Goal: Transaction & Acquisition: Purchase product/service

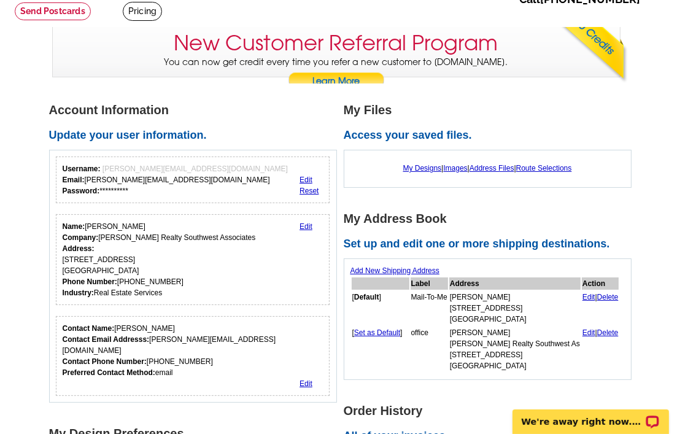
scroll to position [61, 0]
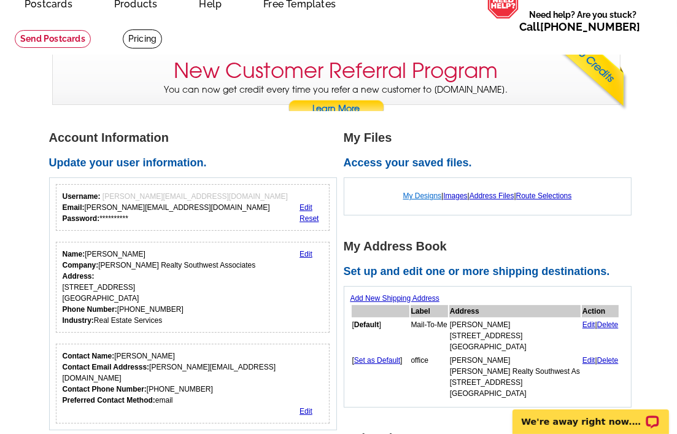
click at [415, 196] on link "My Designs" at bounding box center [422, 196] width 39 height 9
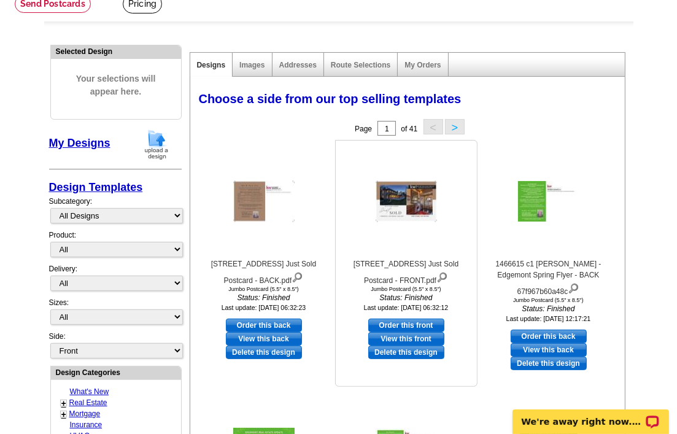
scroll to position [61, 0]
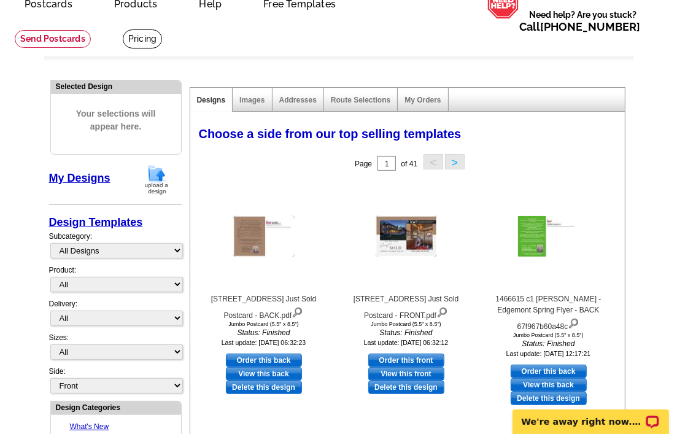
click at [75, 177] on link "My Designs" at bounding box center [79, 178] width 61 height 12
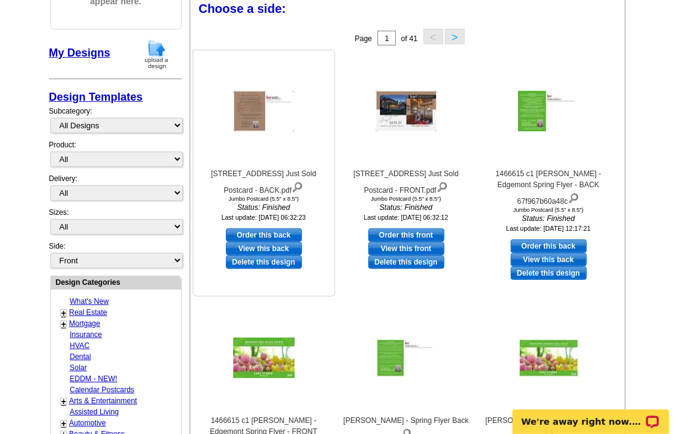
scroll to position [184, 0]
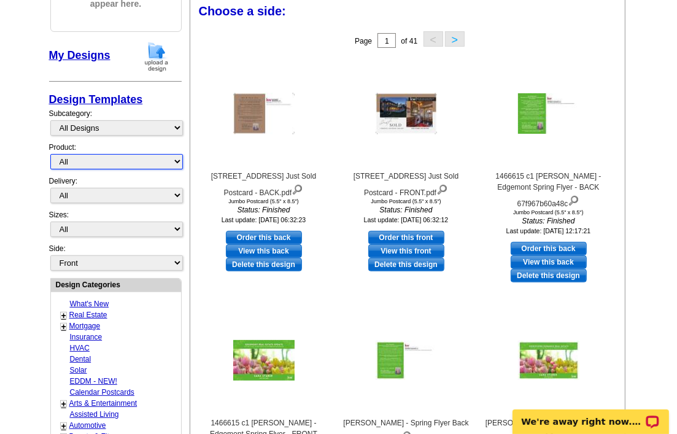
click at [178, 159] on select "All Postcards Letters and flyers Business Cards Door Hangers Greeting Cards" at bounding box center [116, 161] width 133 height 15
select select "1"
click at [50, 154] on select "All Postcards Letters and flyers Business Cards Door Hangers Greeting Cards" at bounding box center [116, 161] width 133 height 15
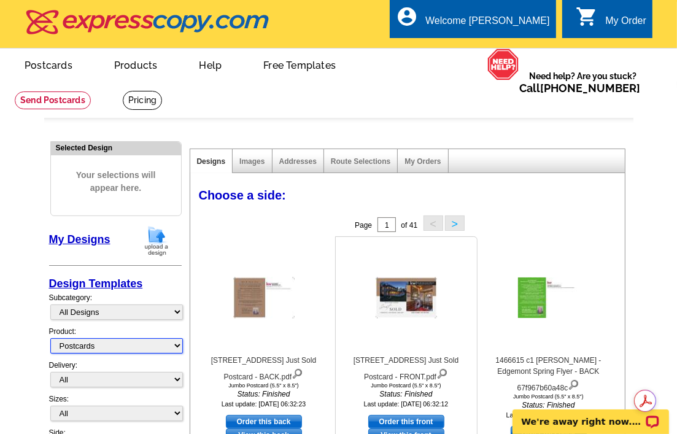
scroll to position [0, 0]
click at [423, 160] on link "My Orders" at bounding box center [423, 161] width 36 height 9
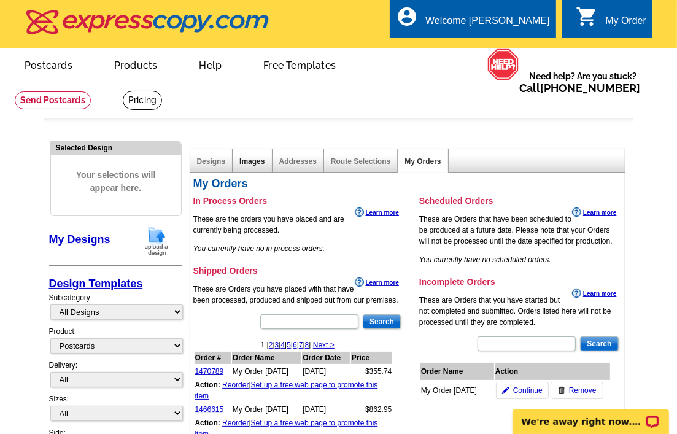
click at [246, 159] on link "Images" at bounding box center [251, 161] width 25 height 9
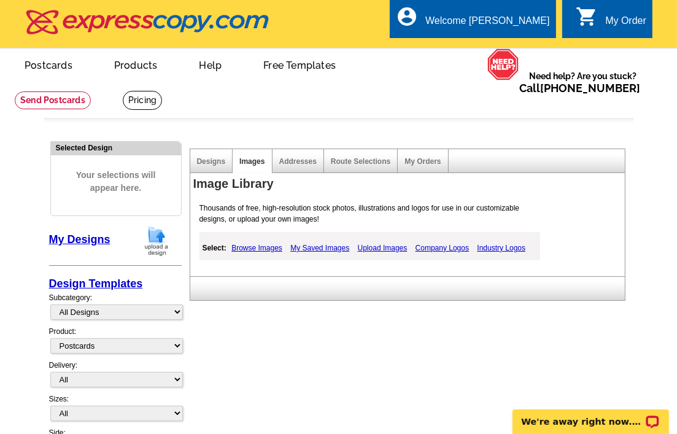
click at [125, 186] on span "Your selections will appear here." at bounding box center [116, 182] width 112 height 50
click at [204, 157] on link "Designs" at bounding box center [211, 161] width 29 height 9
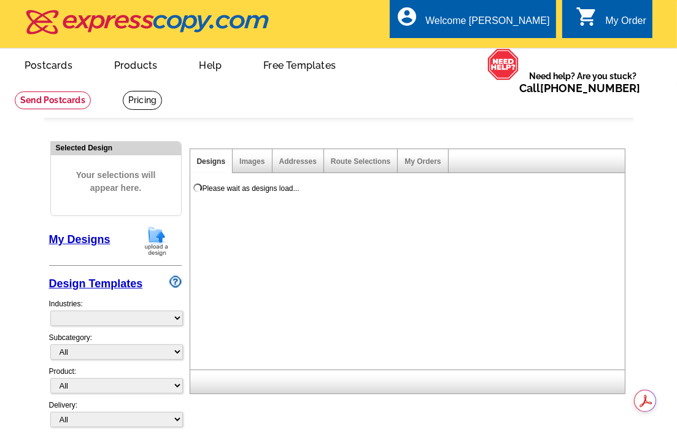
select select "785"
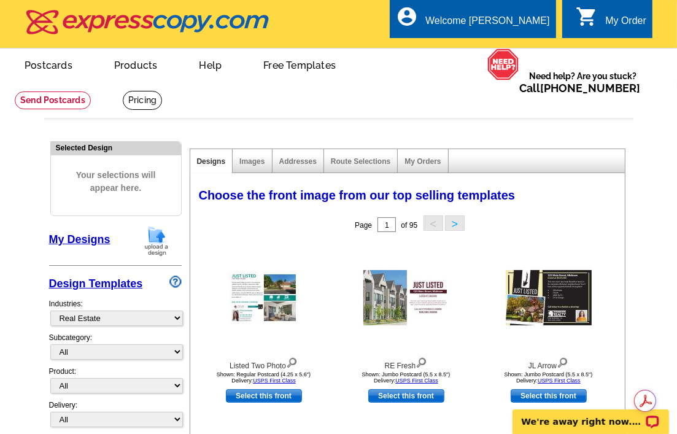
click at [84, 238] on link "My Designs" at bounding box center [79, 239] width 61 height 12
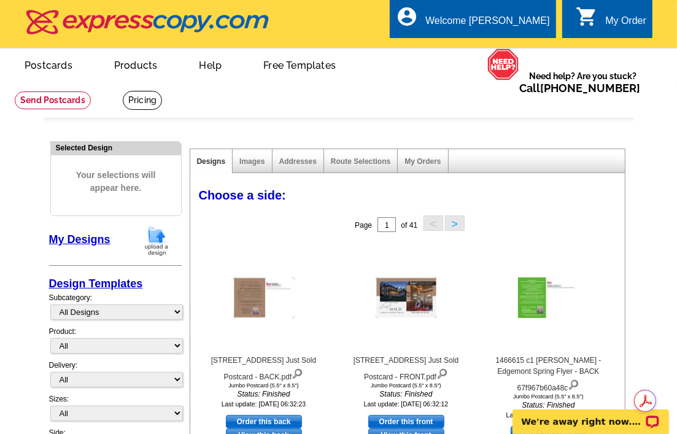
click at [449, 223] on button ">" at bounding box center [455, 222] width 20 height 15
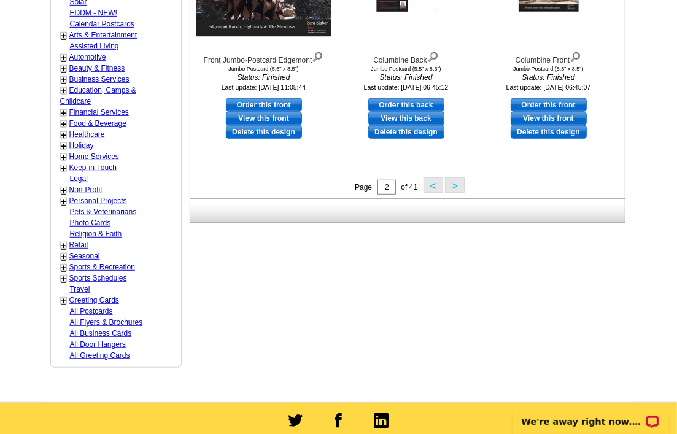
scroll to position [614, 0]
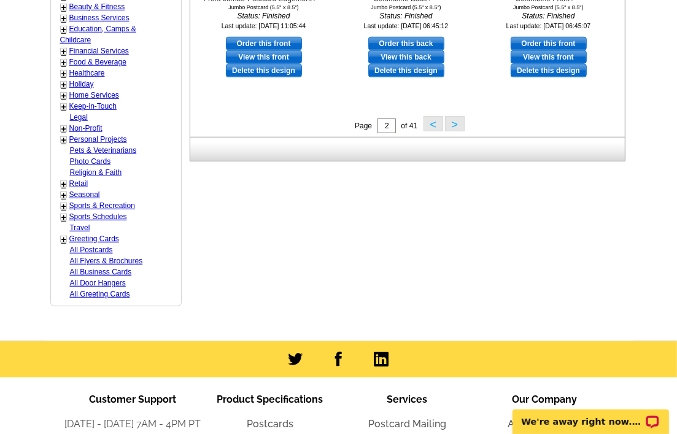
click at [452, 123] on button ">" at bounding box center [455, 123] width 20 height 15
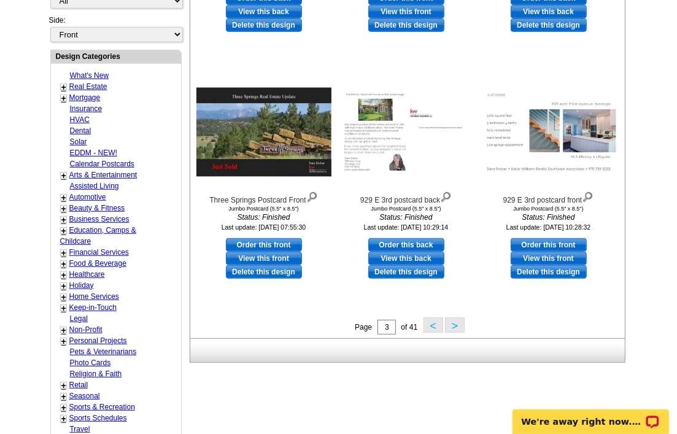
scroll to position [552, 0]
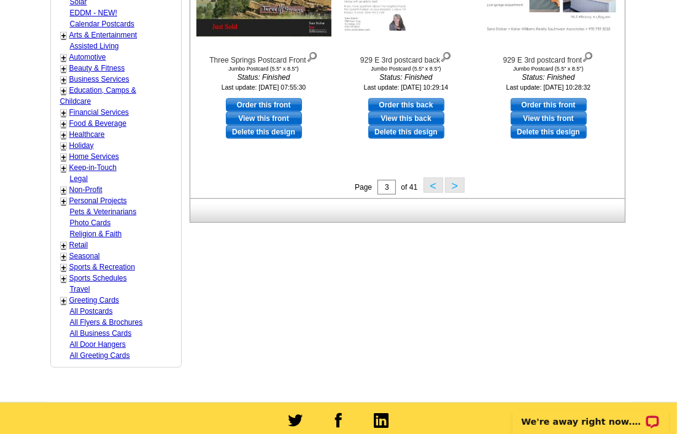
click at [456, 185] on button ">" at bounding box center [455, 184] width 20 height 15
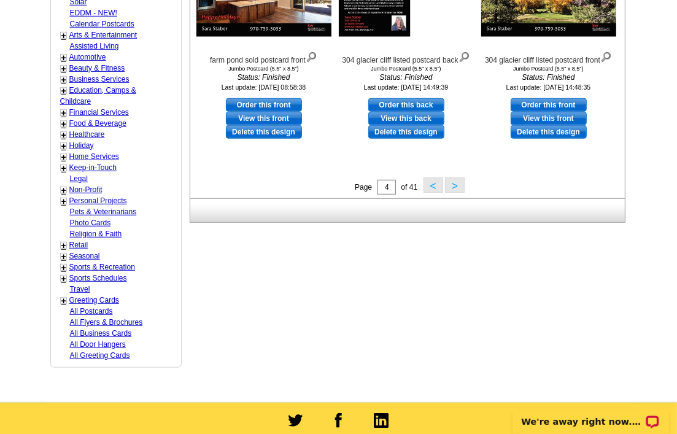
click at [454, 185] on button ">" at bounding box center [455, 184] width 20 height 15
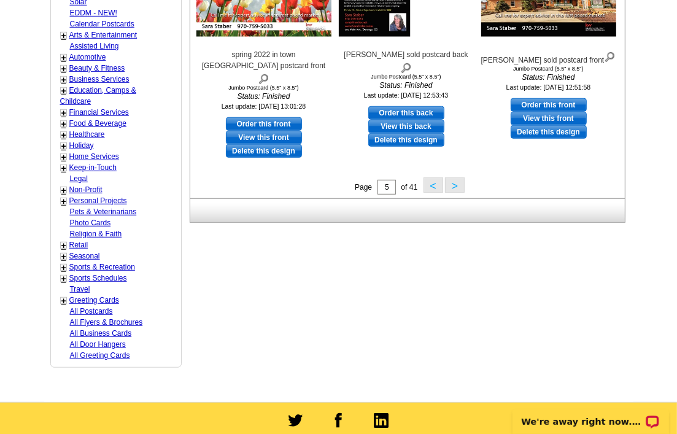
click at [453, 182] on button ">" at bounding box center [455, 184] width 20 height 15
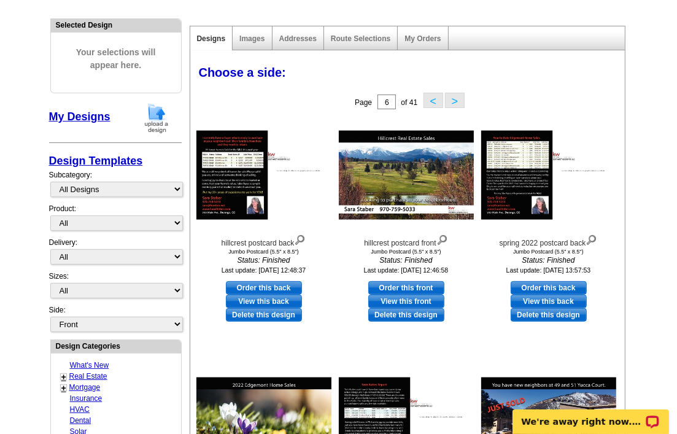
scroll to position [0, 0]
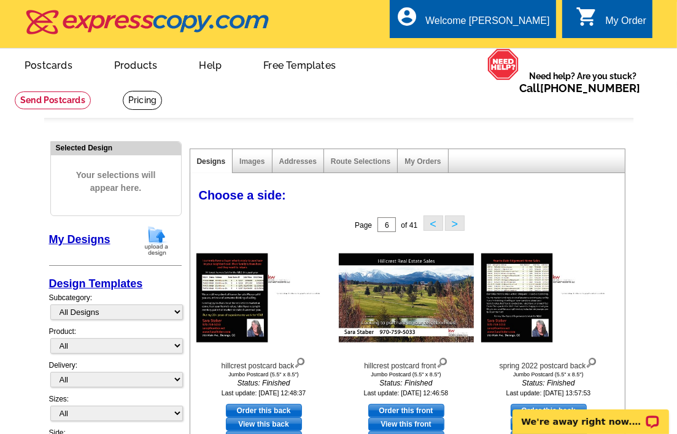
click at [455, 222] on button ">" at bounding box center [455, 222] width 20 height 15
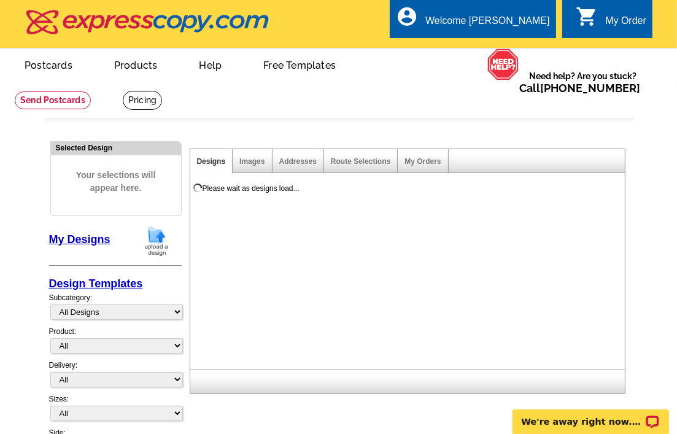
click at [455, 222] on div "Please wait as designs load..." at bounding box center [409, 274] width 439 height 189
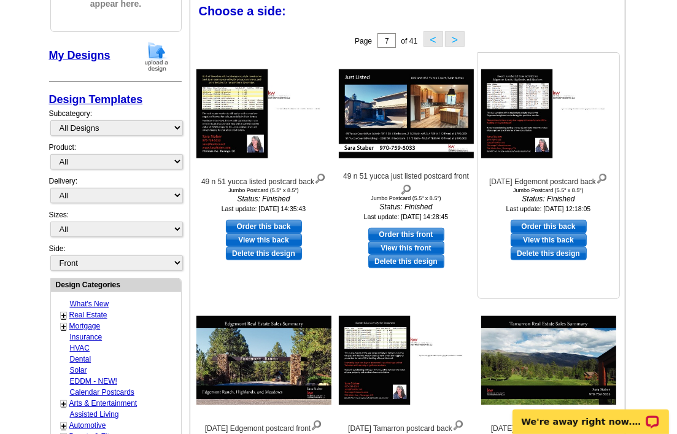
scroll to position [491, 0]
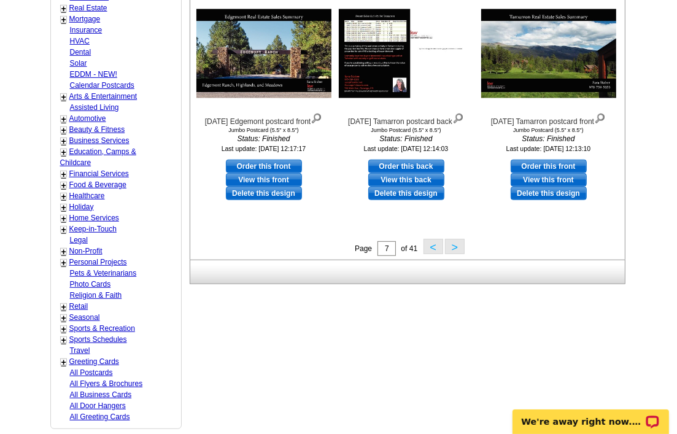
click at [454, 244] on button ">" at bounding box center [455, 246] width 20 height 15
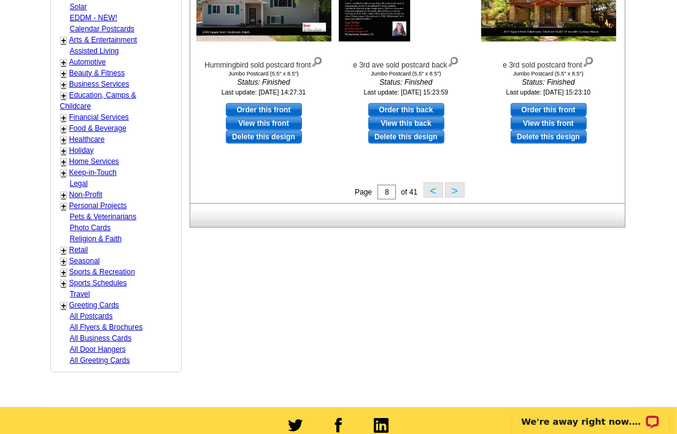
scroll to position [549, 0]
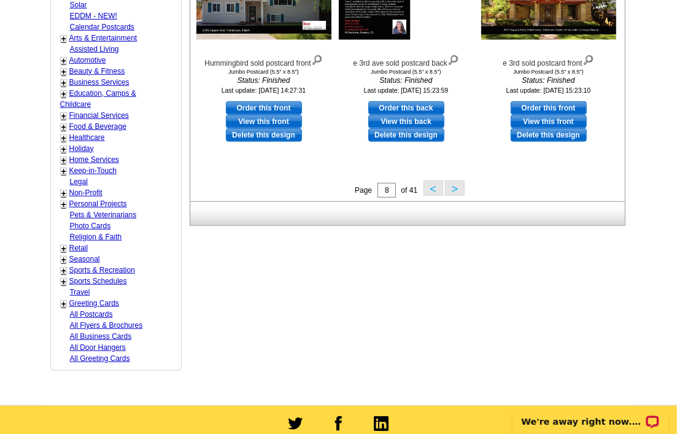
click at [454, 187] on button ">" at bounding box center [455, 187] width 20 height 15
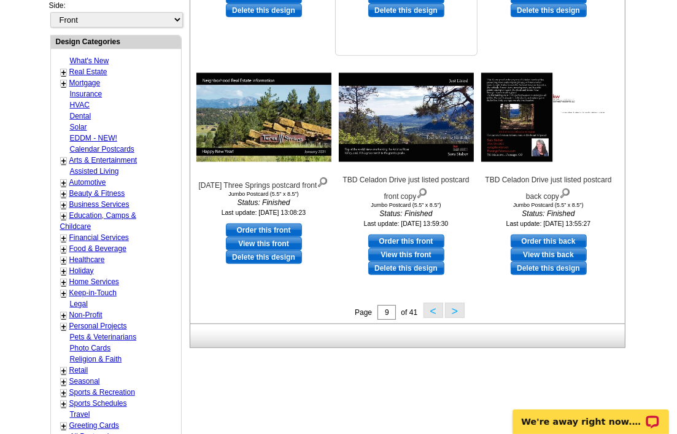
scroll to position [488, 0]
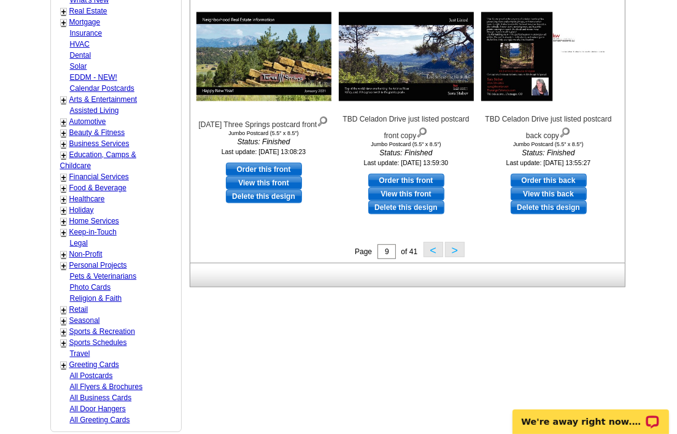
click at [455, 252] on button ">" at bounding box center [455, 249] width 20 height 15
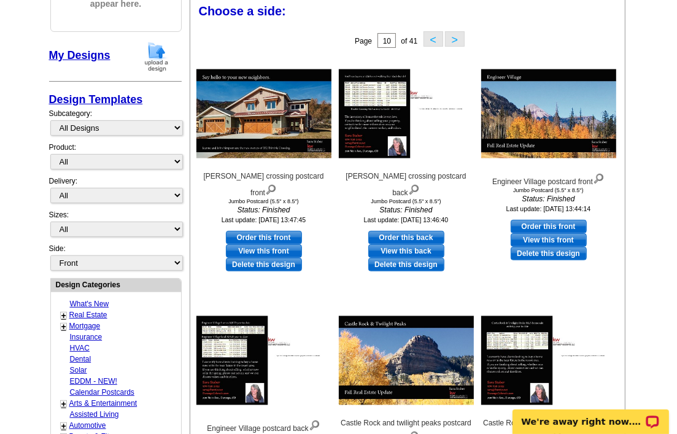
scroll to position [181, 0]
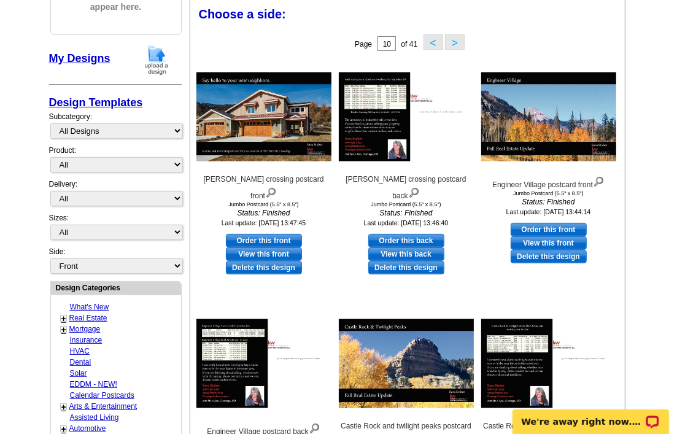
click at [312, 31] on div "Choose a side: Select one of the templates below for the front of your print or…" at bounding box center [410, 16] width 435 height 29
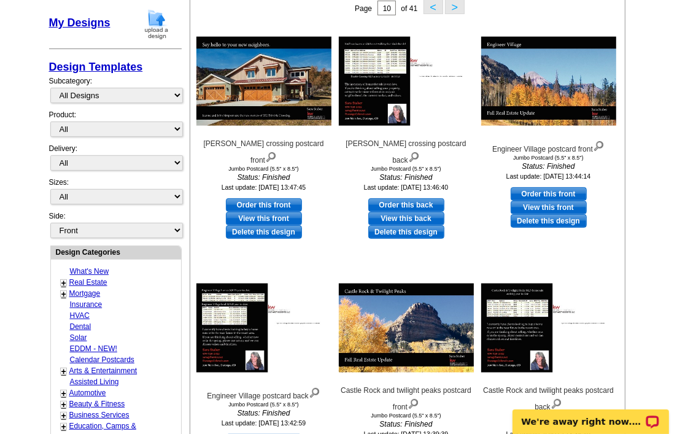
scroll to position [0, 0]
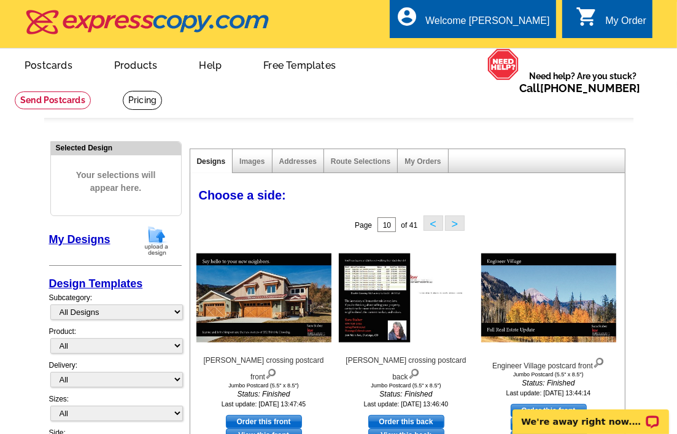
click at [215, 159] on link "Designs" at bounding box center [211, 161] width 29 height 9
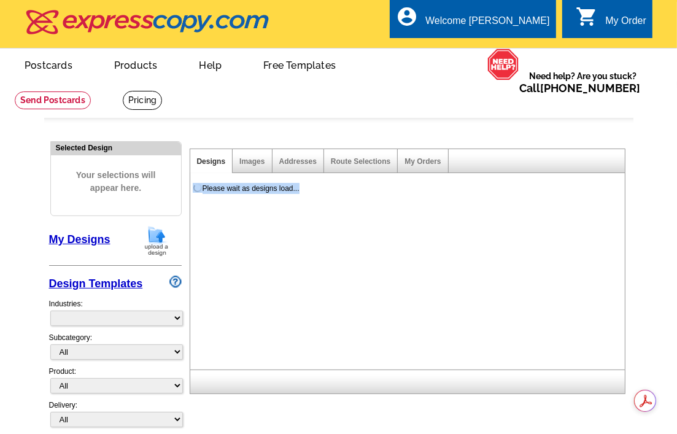
select select "785"
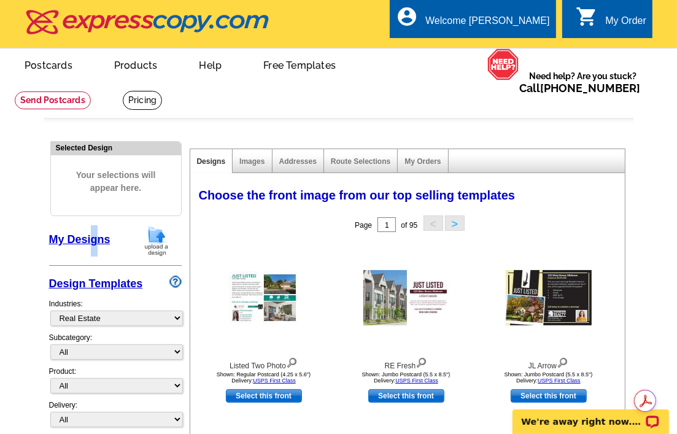
click at [91, 234] on link "My Designs" at bounding box center [79, 239] width 61 height 12
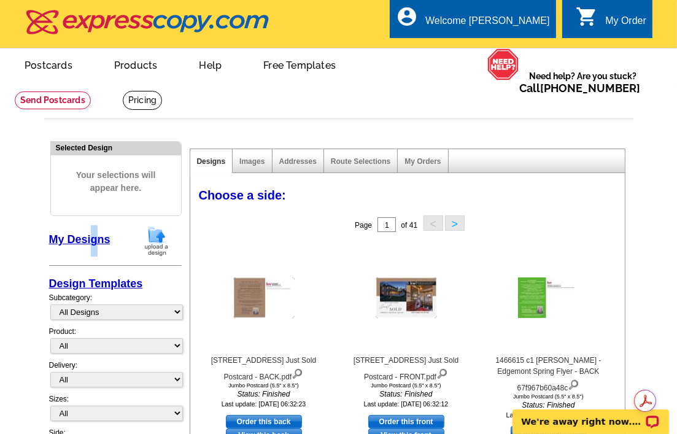
click at [155, 241] on img at bounding box center [157, 240] width 32 height 31
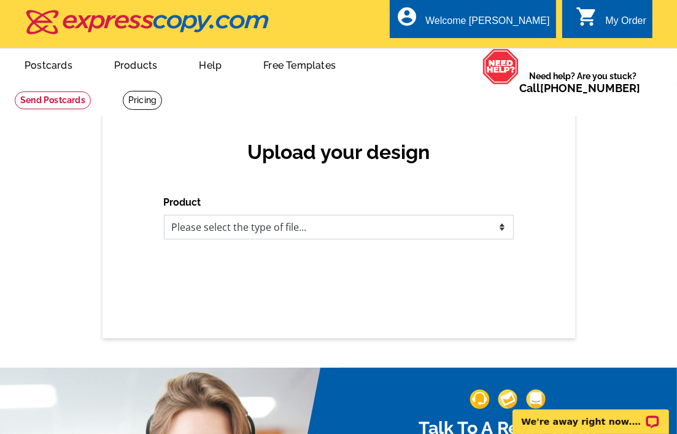
click at [503, 228] on select "Please select the type of file... Postcards Business Cards Letters and flyers G…" at bounding box center [339, 227] width 350 height 25
select select "1"
click at [164, 215] on select "Please select the type of file... Postcards Business Cards Letters and flyers G…" at bounding box center [339, 227] width 350 height 25
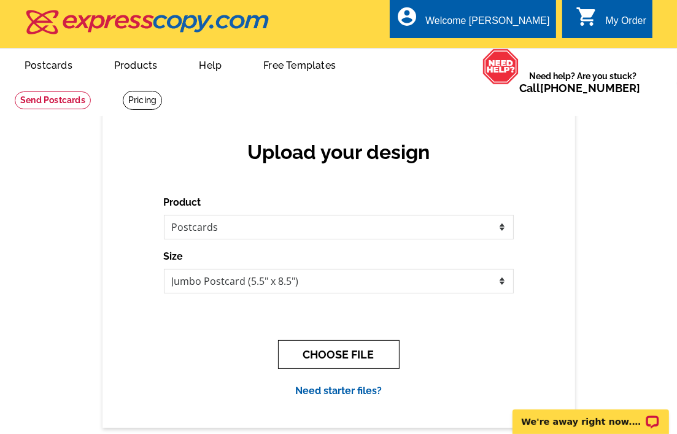
click at [335, 352] on button "CHOOSE FILE" at bounding box center [339, 354] width 122 height 29
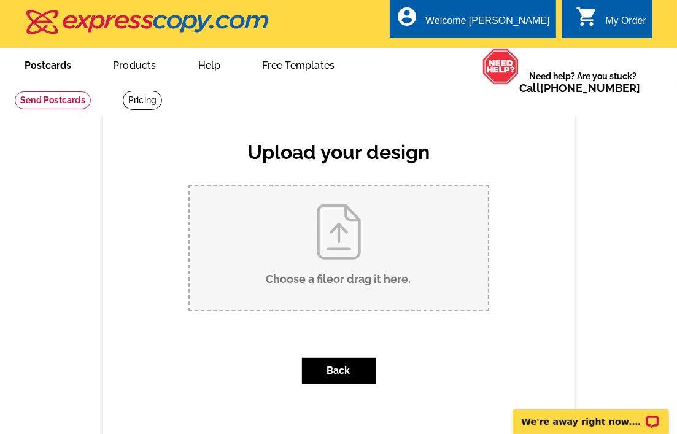
click at [56, 68] on link "Postcards" at bounding box center [48, 64] width 86 height 29
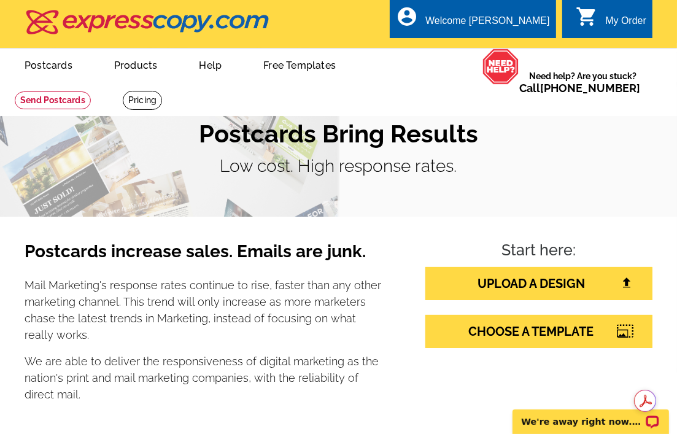
click at [612, 21] on div "My Order" at bounding box center [625, 23] width 41 height 17
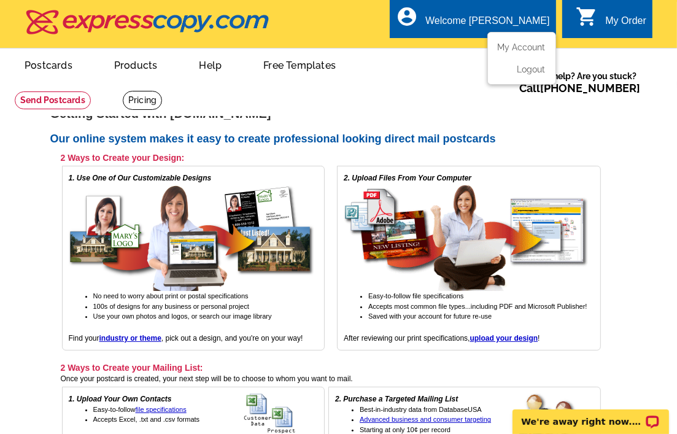
click at [504, 20] on div "Welcome [PERSON_NAME]" at bounding box center [487, 23] width 124 height 17
click at [514, 49] on link "My Account" at bounding box center [519, 47] width 53 height 11
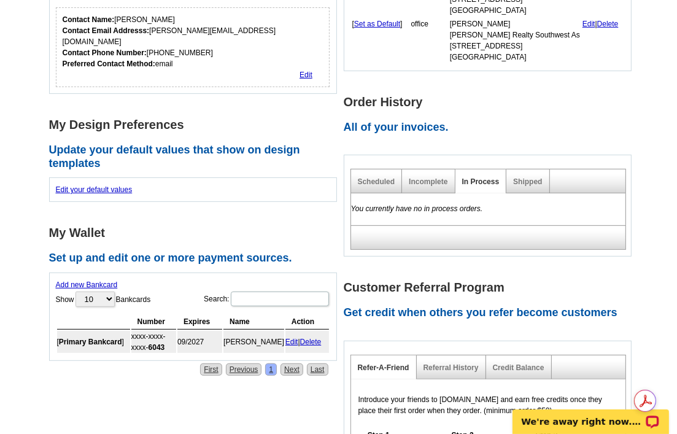
scroll to position [184, 0]
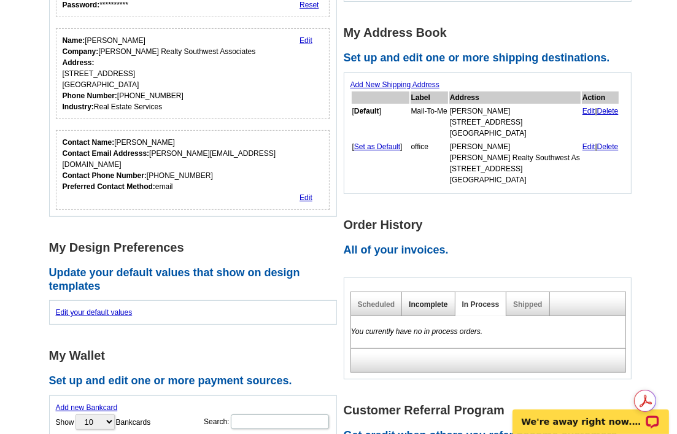
click at [430, 301] on link "Incomplete" at bounding box center [428, 304] width 39 height 9
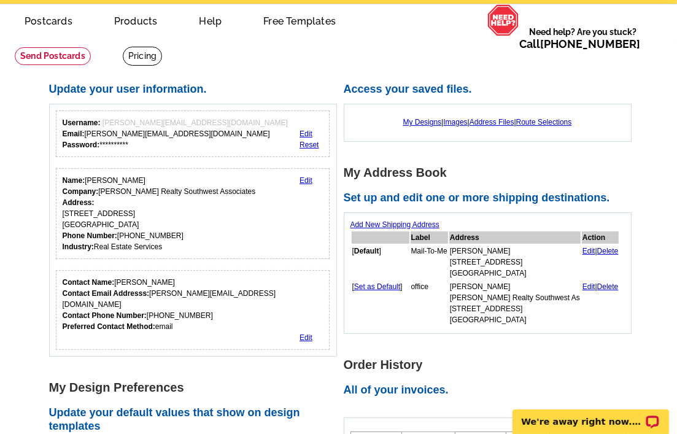
scroll to position [0, 0]
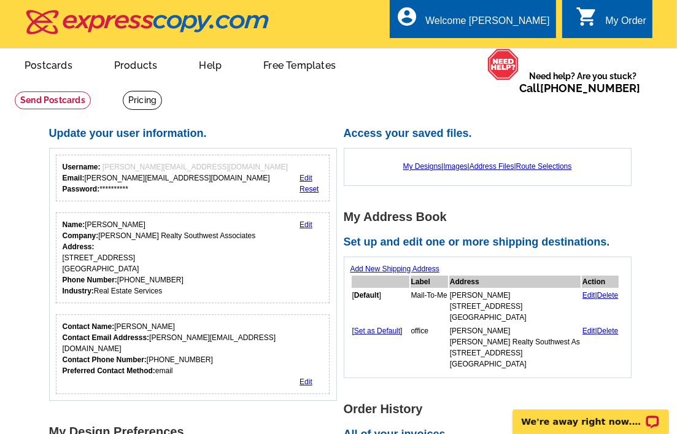
click at [587, 12] on icon "shopping_cart" at bounding box center [587, 17] width 22 height 22
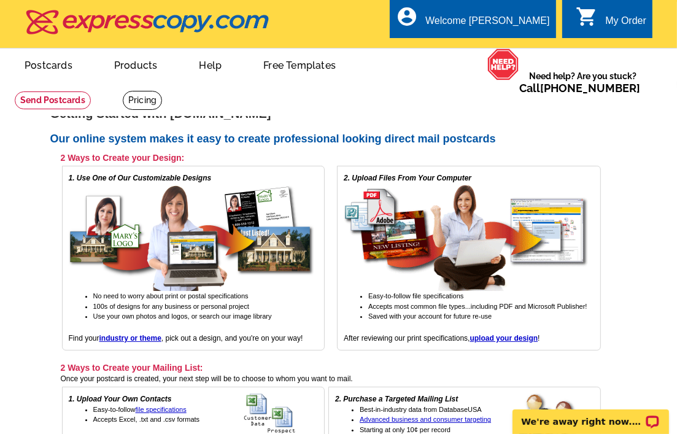
click at [611, 19] on div "My Order" at bounding box center [625, 23] width 41 height 17
click at [616, 21] on div "My Order" at bounding box center [625, 23] width 41 height 17
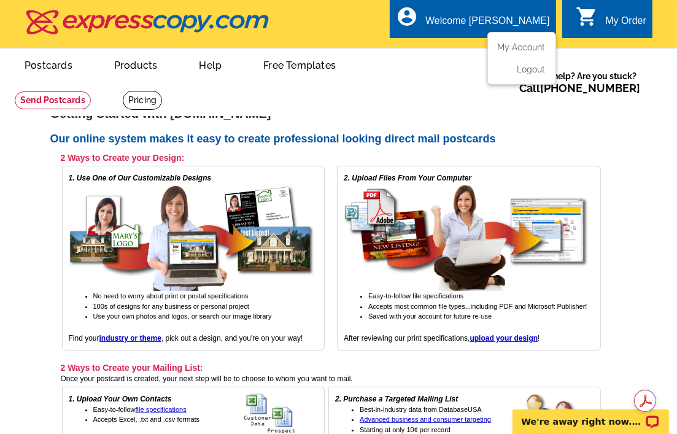
click at [525, 25] on div "Welcome [PERSON_NAME]" at bounding box center [487, 23] width 124 height 17
click at [522, 47] on link "My Account" at bounding box center [519, 47] width 53 height 11
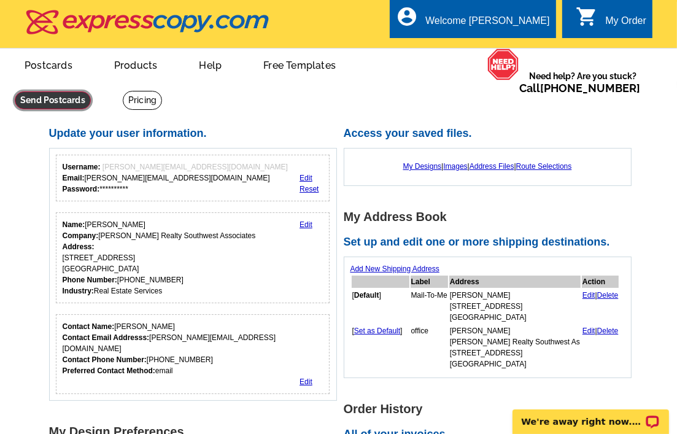
click at [91, 91] on link at bounding box center [53, 100] width 76 height 18
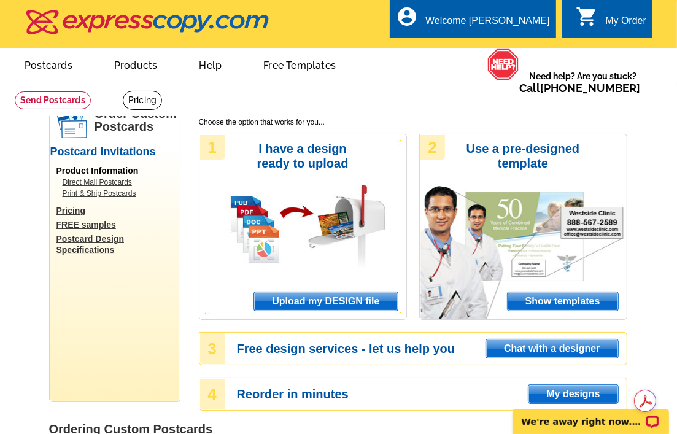
click at [322, 301] on span "Upload my DESIGN file" at bounding box center [325, 301] width 143 height 18
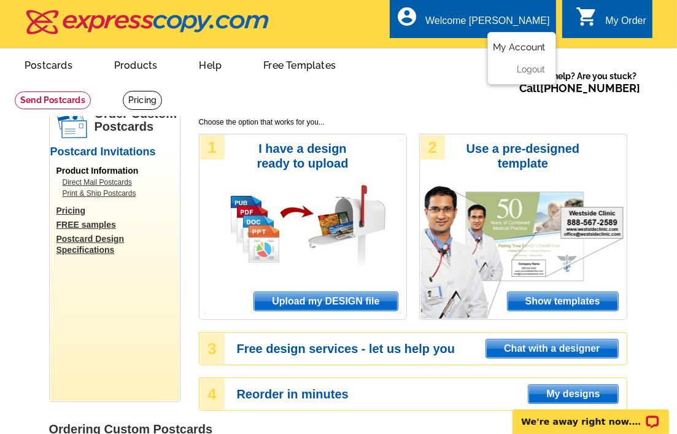
click at [503, 48] on link "My Account" at bounding box center [519, 47] width 53 height 11
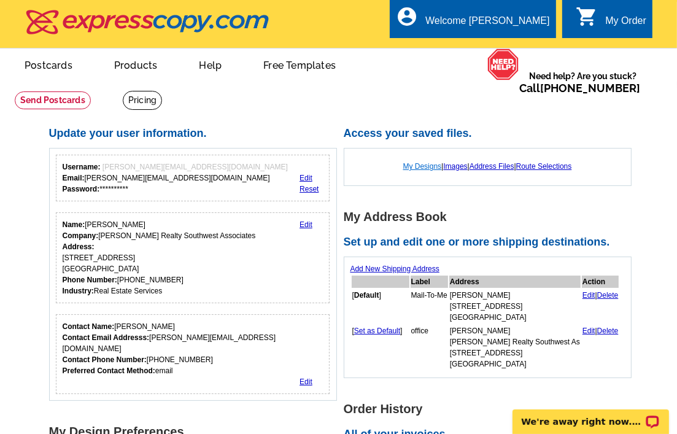
click at [416, 166] on link "My Designs" at bounding box center [422, 166] width 39 height 9
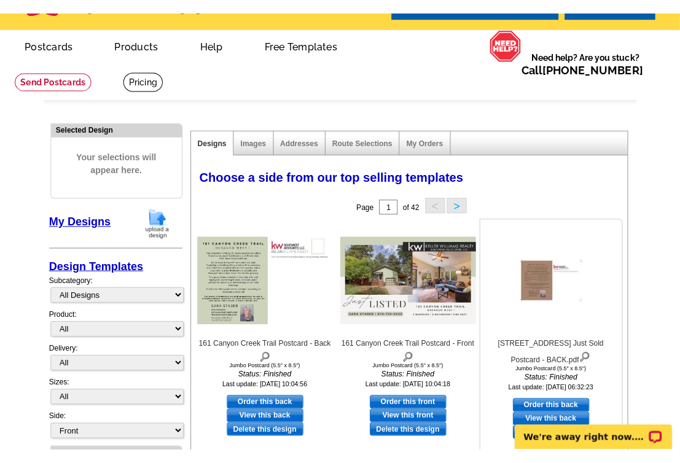
scroll to position [61, 0]
